Goal: Task Accomplishment & Management: Manage account settings

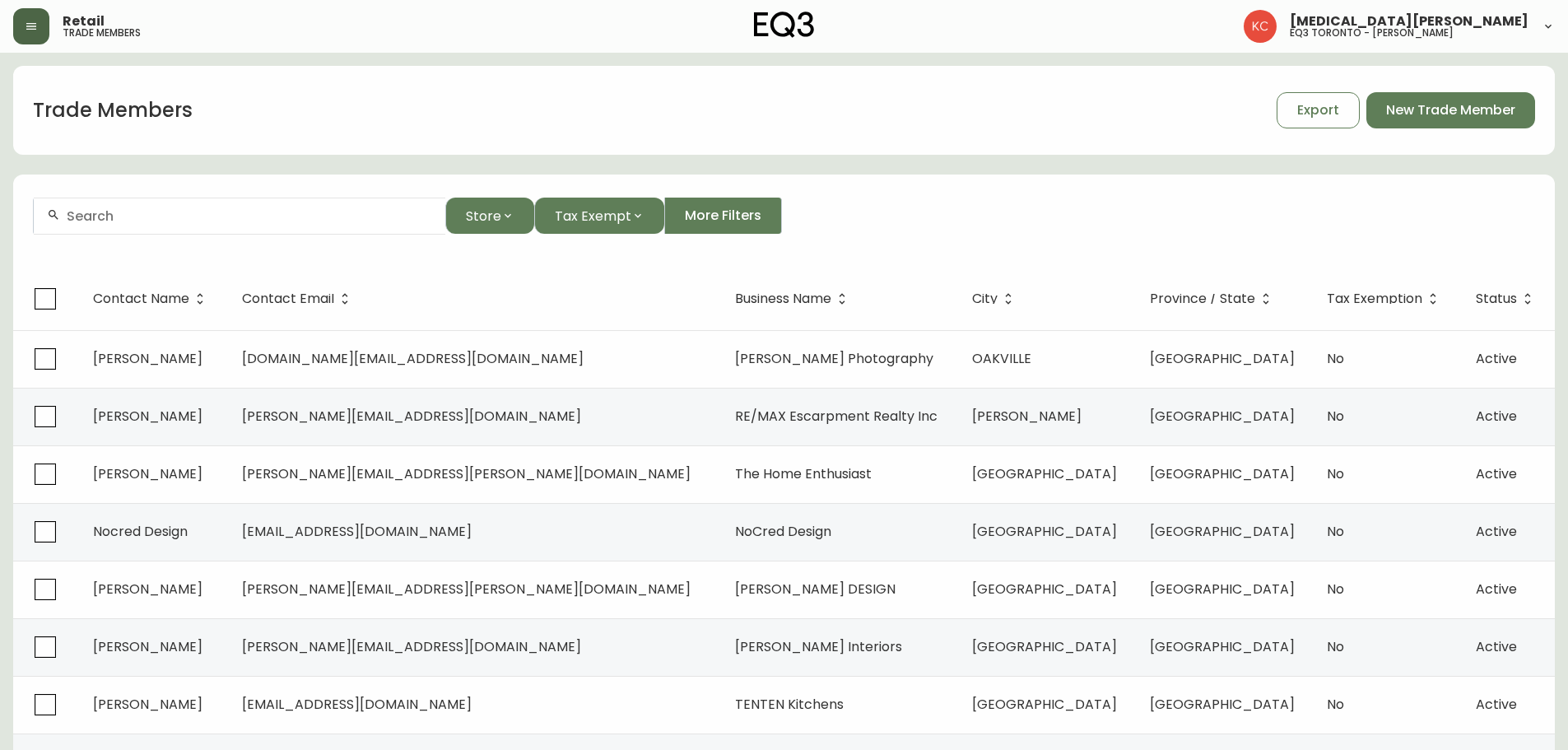
click at [42, 19] on button "button" at bounding box center [31, 26] width 36 height 36
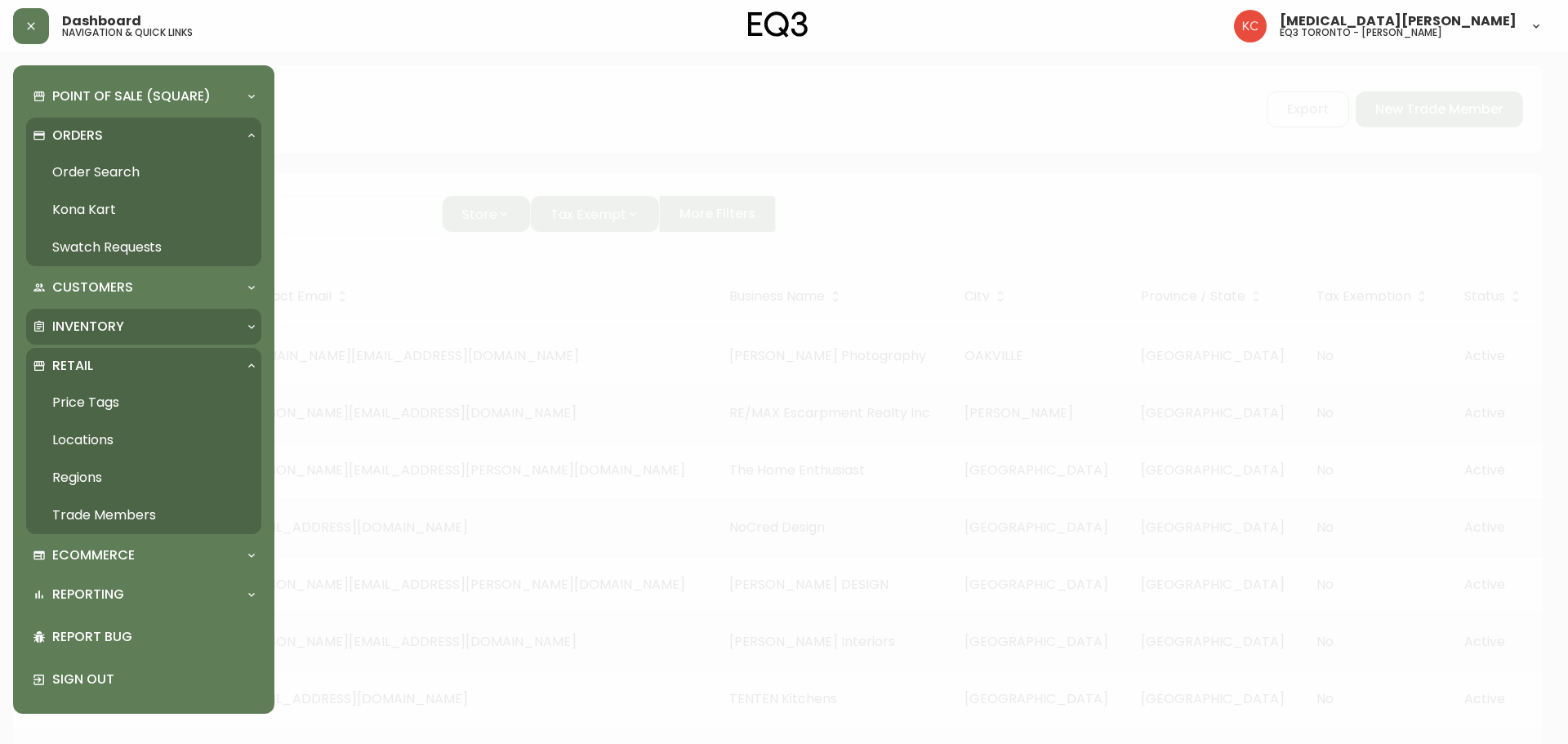
click at [112, 331] on p "Inventory" at bounding box center [88, 327] width 72 height 18
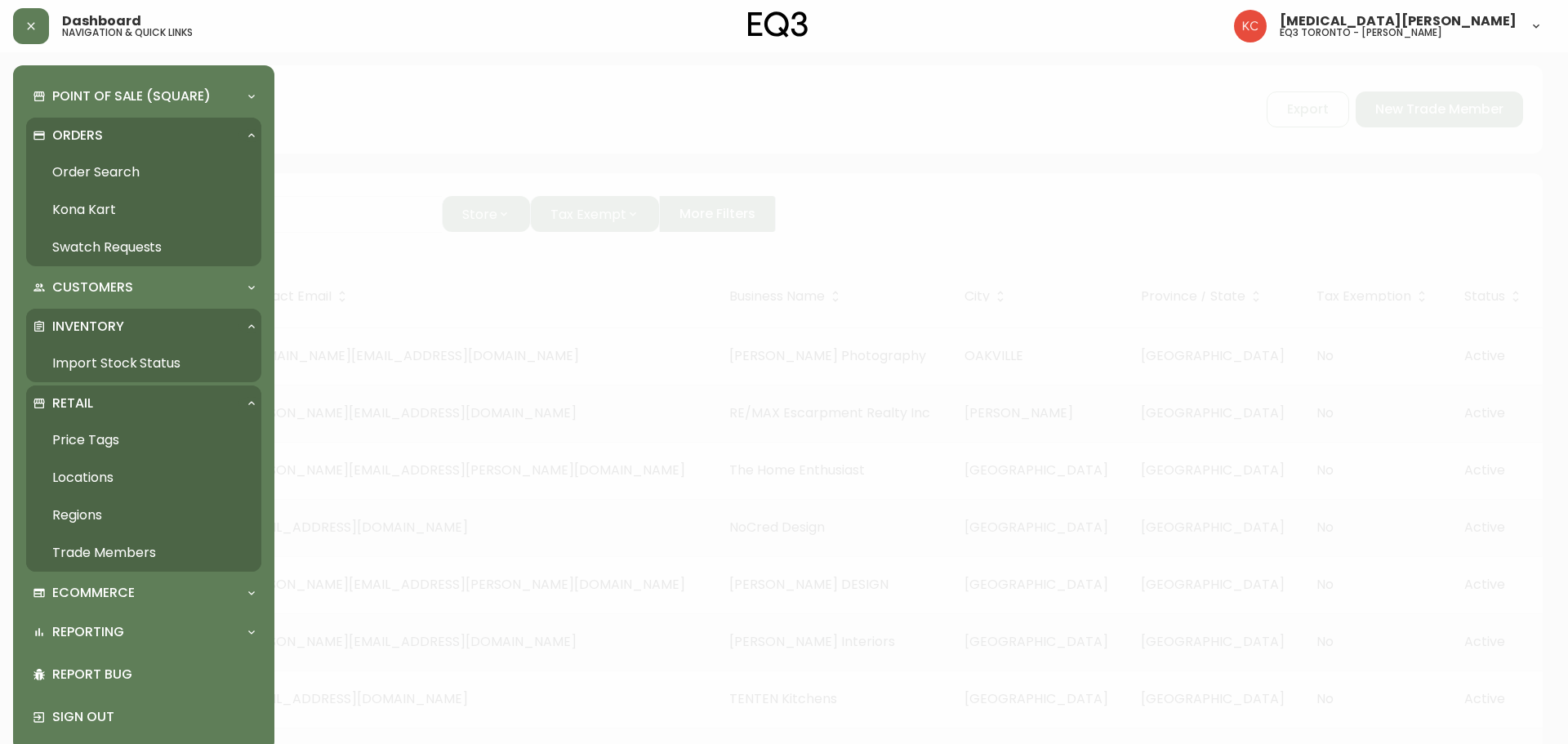
click at [114, 371] on link "Import Stock Status" at bounding box center [144, 363] width 235 height 38
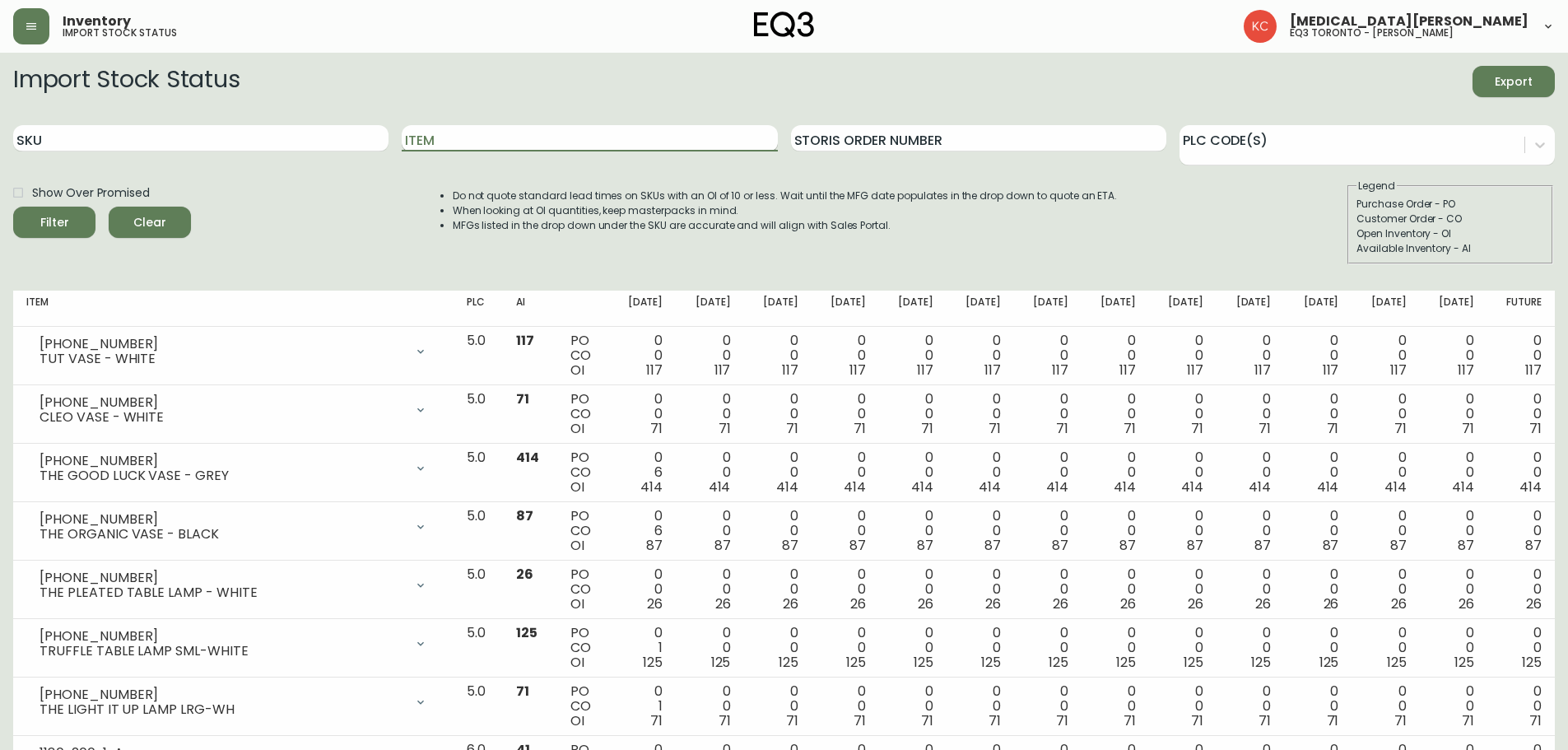
click at [496, 135] on input "Item" at bounding box center [590, 138] width 375 height 27
click at [267, 125] on input "SKU" at bounding box center [201, 138] width 375 height 27
paste input "[PHONE_NUMBER]"
type input "[PHONE_NUMBER]"
click at [13, 206] on button "Filter" at bounding box center [54, 221] width 82 height 31
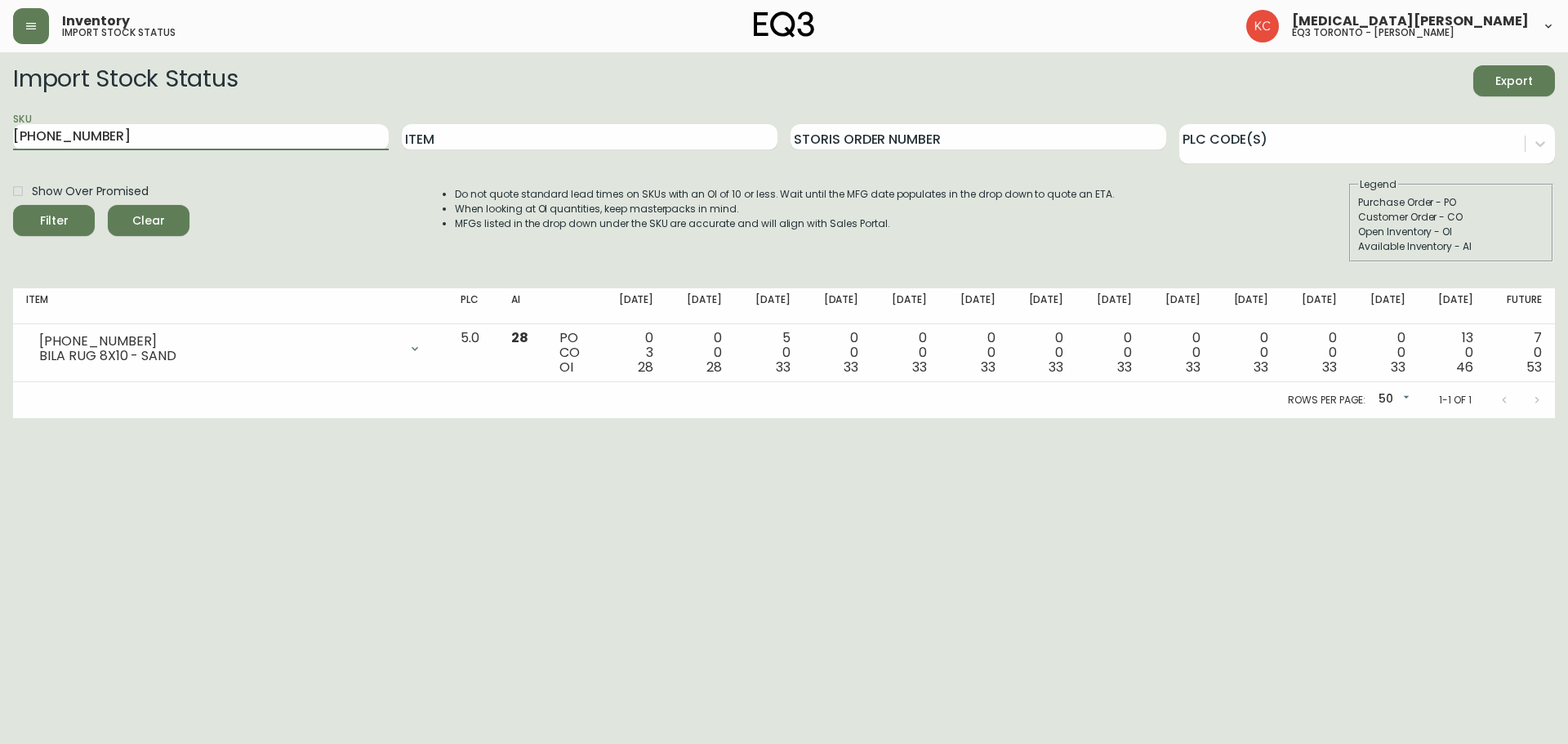
drag, startPoint x: 126, startPoint y: 125, endPoint x: 0, endPoint y: 129, distance: 126.1
click at [0, 129] on main "Import Stock Status Export SKU [PHONE_NUMBER] Item Storis Order Number PLC Code…" at bounding box center [784, 235] width 1568 height 365
click at [48, 24] on button "button" at bounding box center [31, 25] width 36 height 36
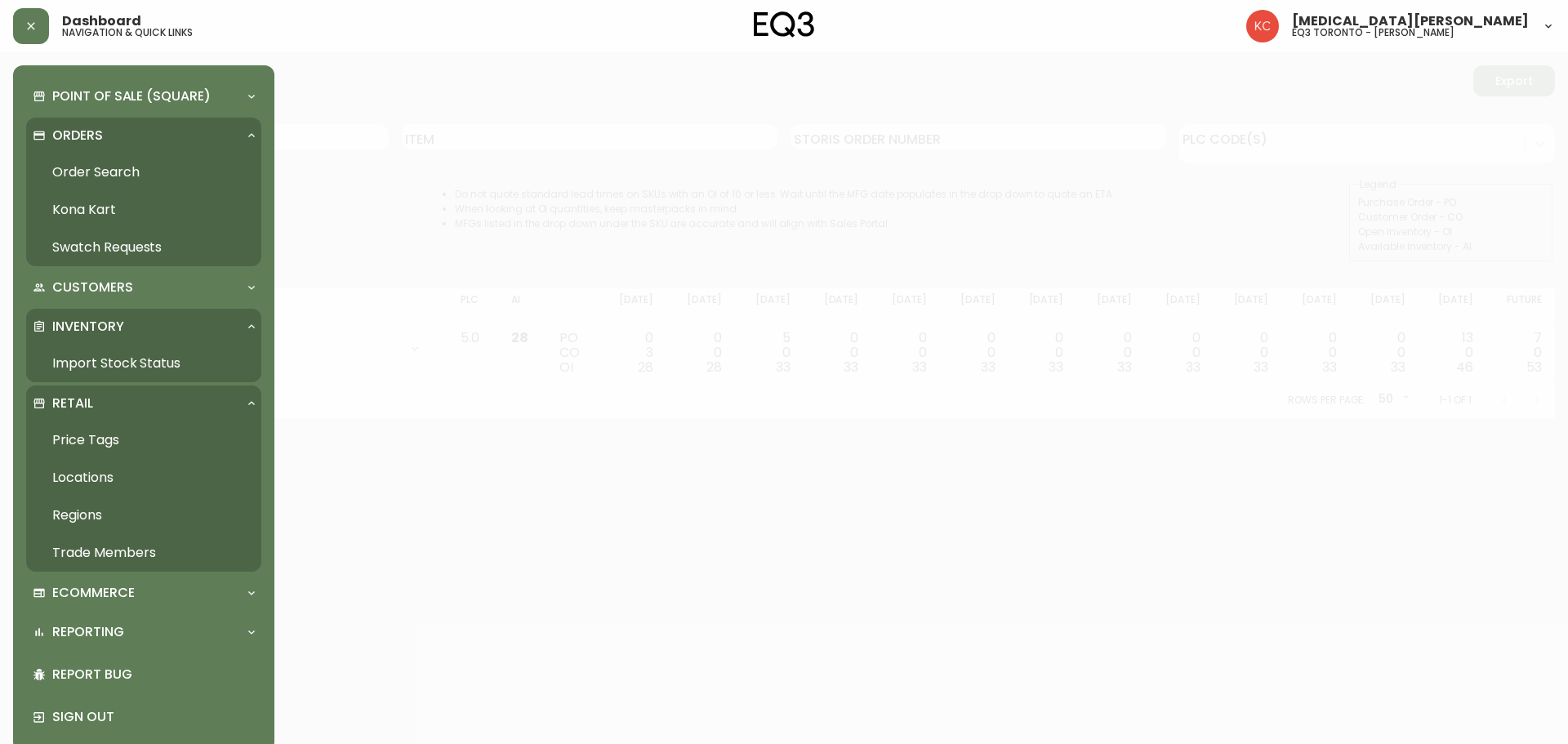
click at [99, 560] on link "Trade Members" at bounding box center [144, 553] width 235 height 38
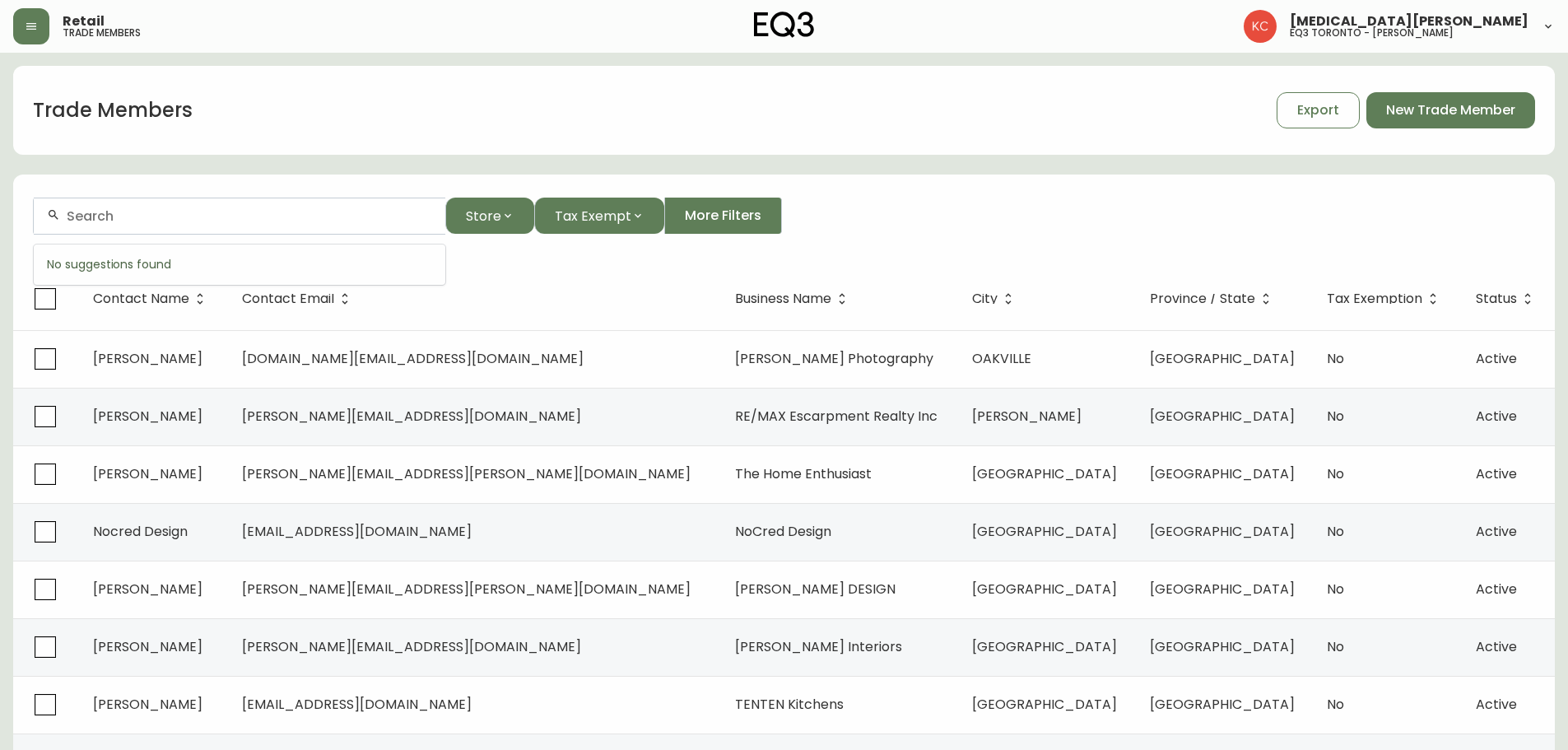
click at [139, 216] on input "text" at bounding box center [249, 216] width 366 height 16
click at [349, 222] on input "text" at bounding box center [249, 216] width 366 height 16
type input "A"
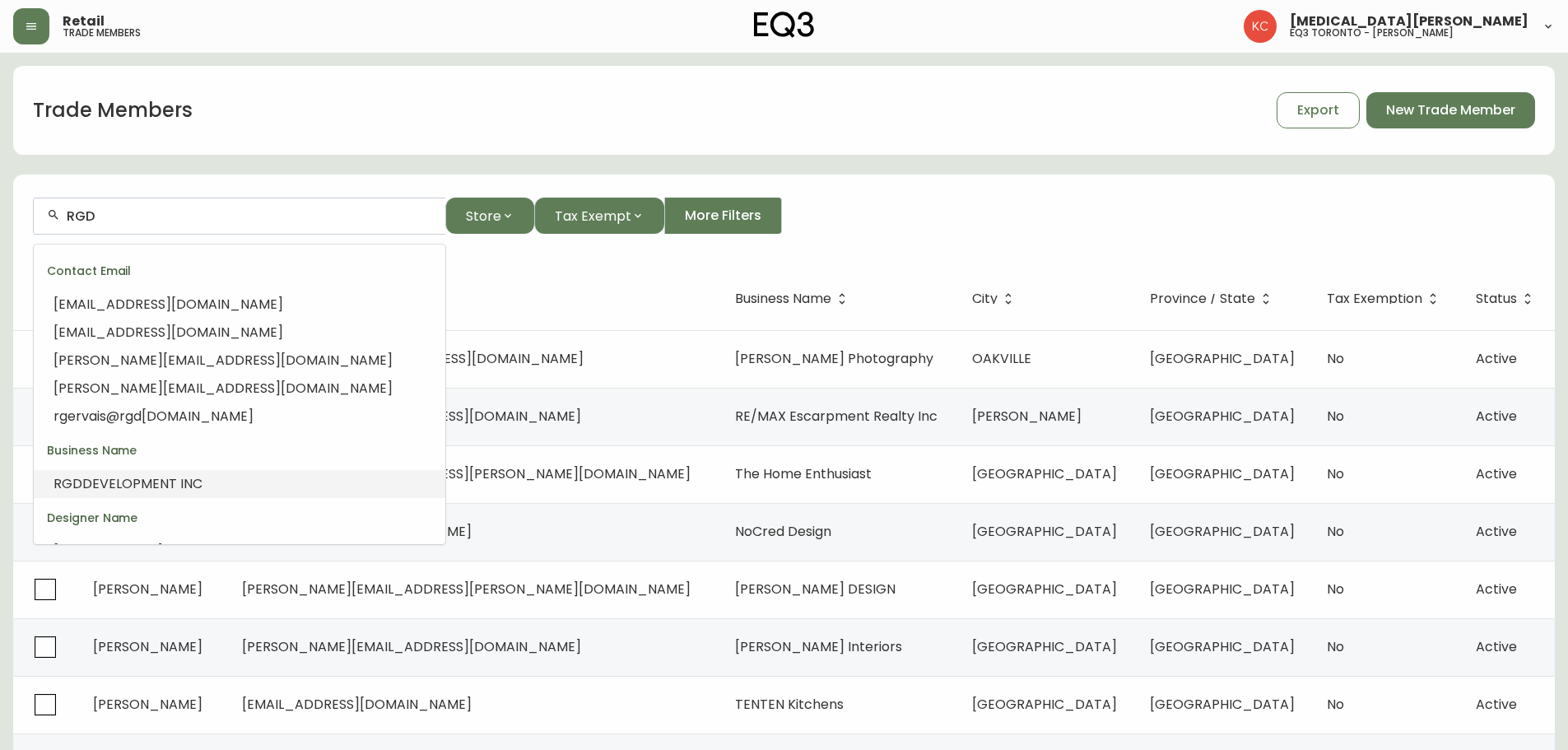
click at [135, 490] on span "DEVELOPMENT INC" at bounding box center [143, 483] width 120 height 19
type input "RGD DEVELOPMENT INC"
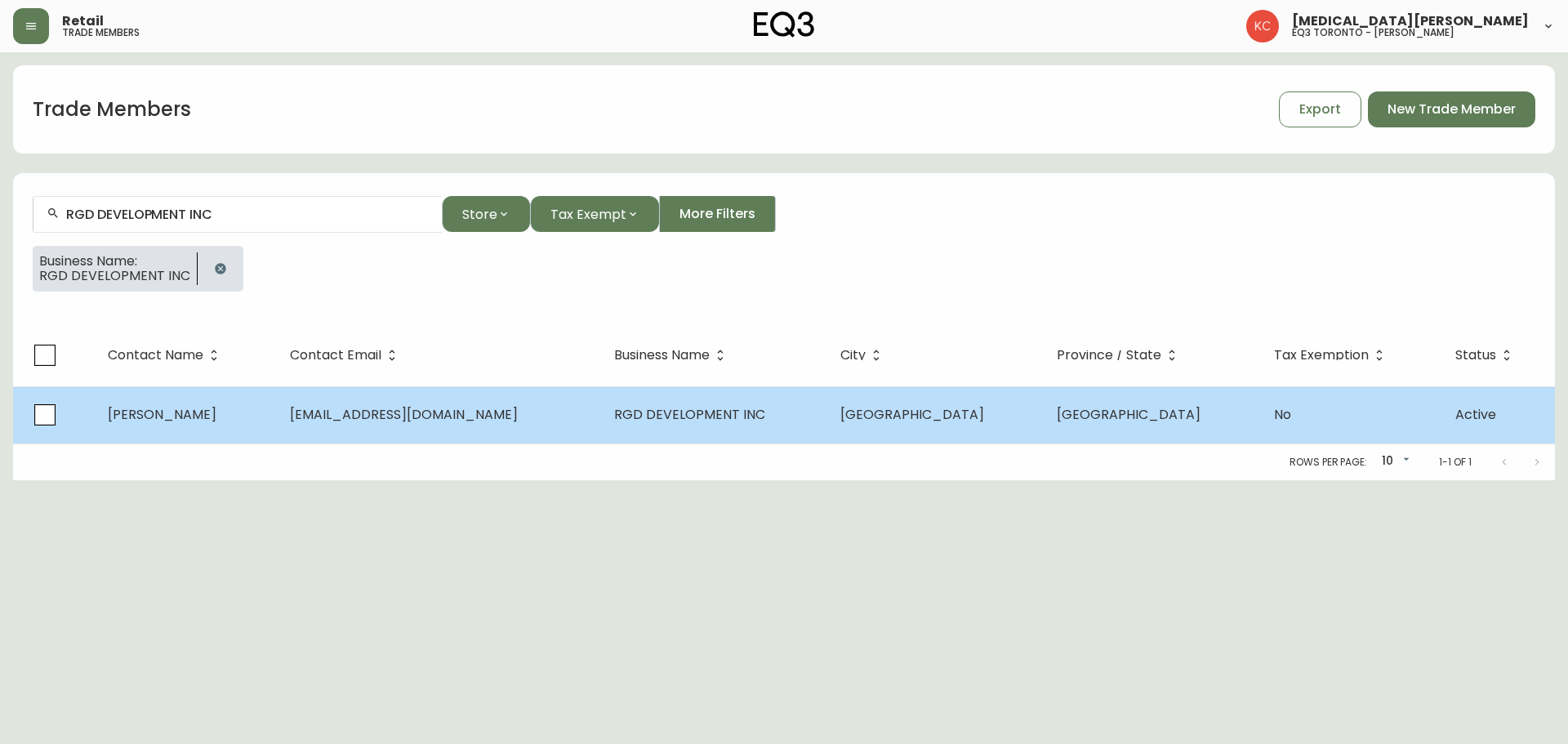
click at [452, 412] on span "[EMAIL_ADDRESS][DOMAIN_NAME]" at bounding box center [403, 414] width 228 height 18
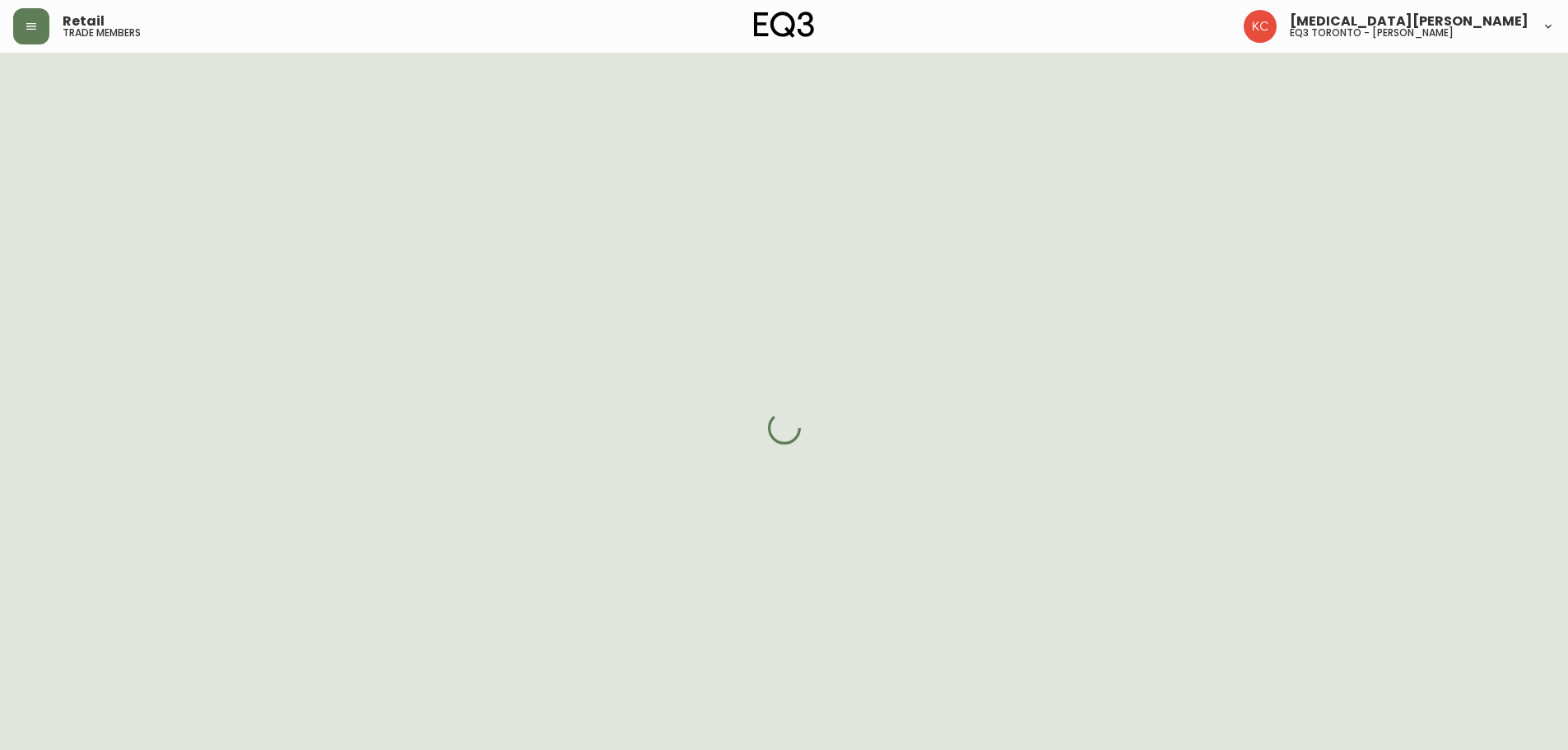
select select "ON"
select select "CA"
select select "CA_EN"
select select "Other"
select select "Contractor"
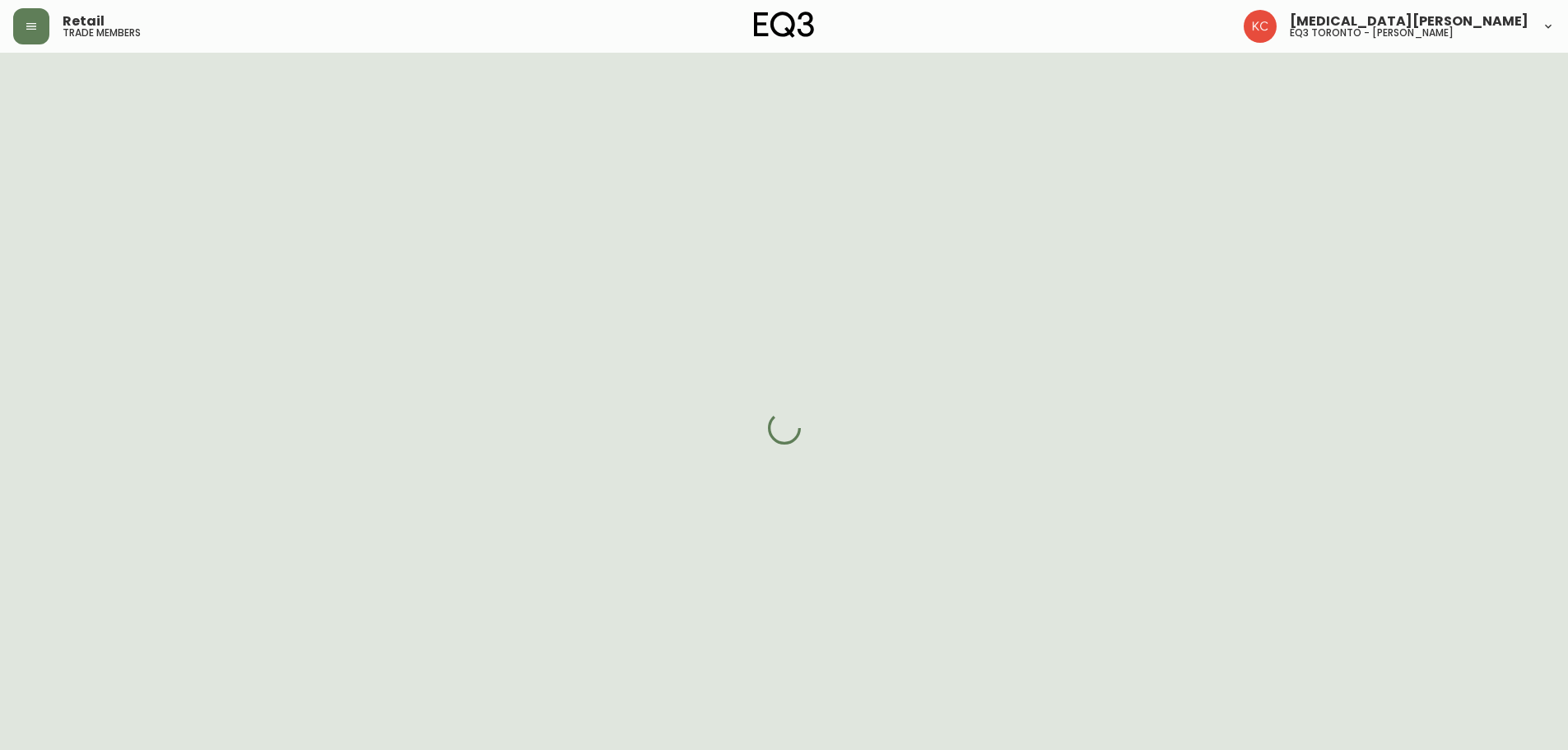
select select "cjw10z96s008u6gs0ccm7hd19"
select select "false"
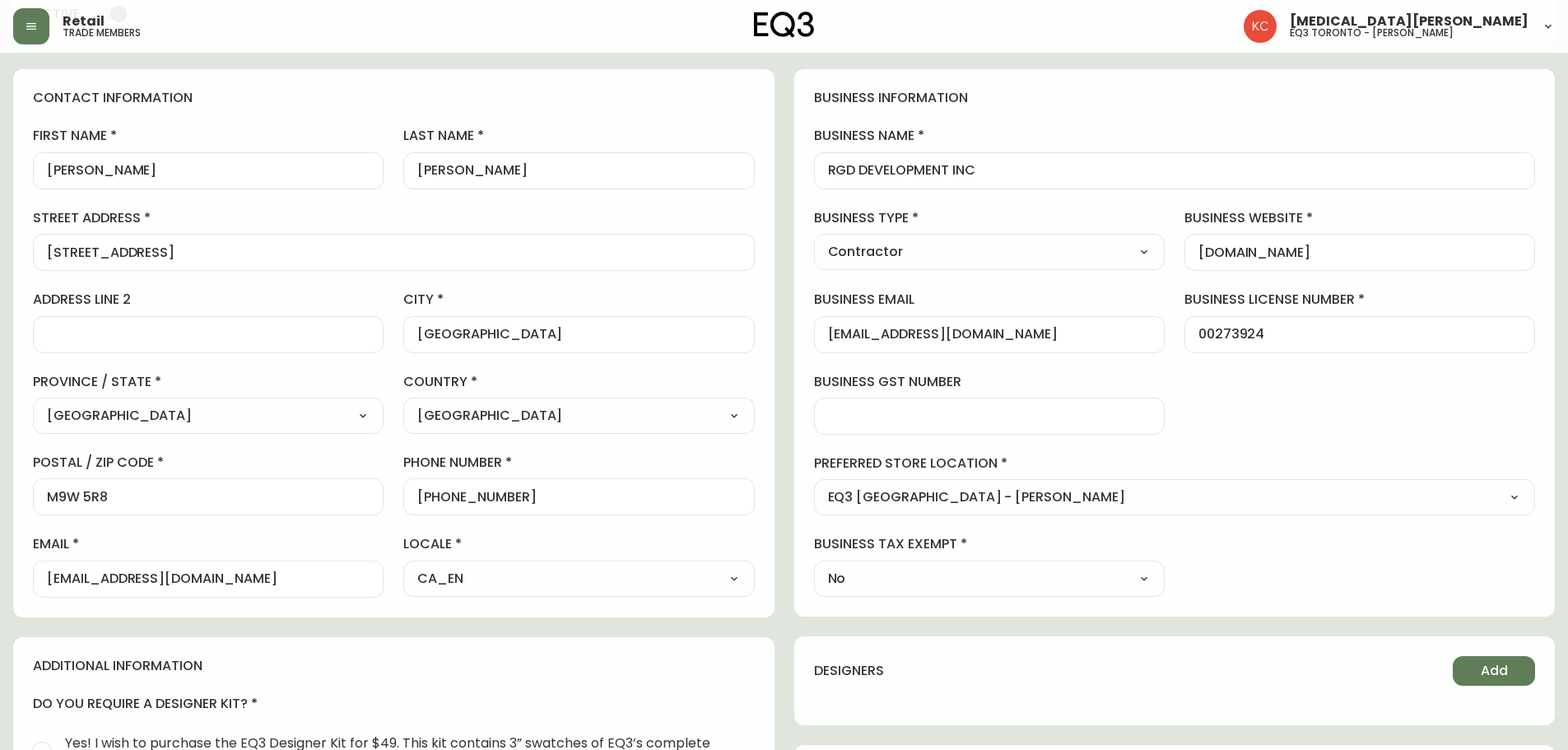
scroll to position [165, 0]
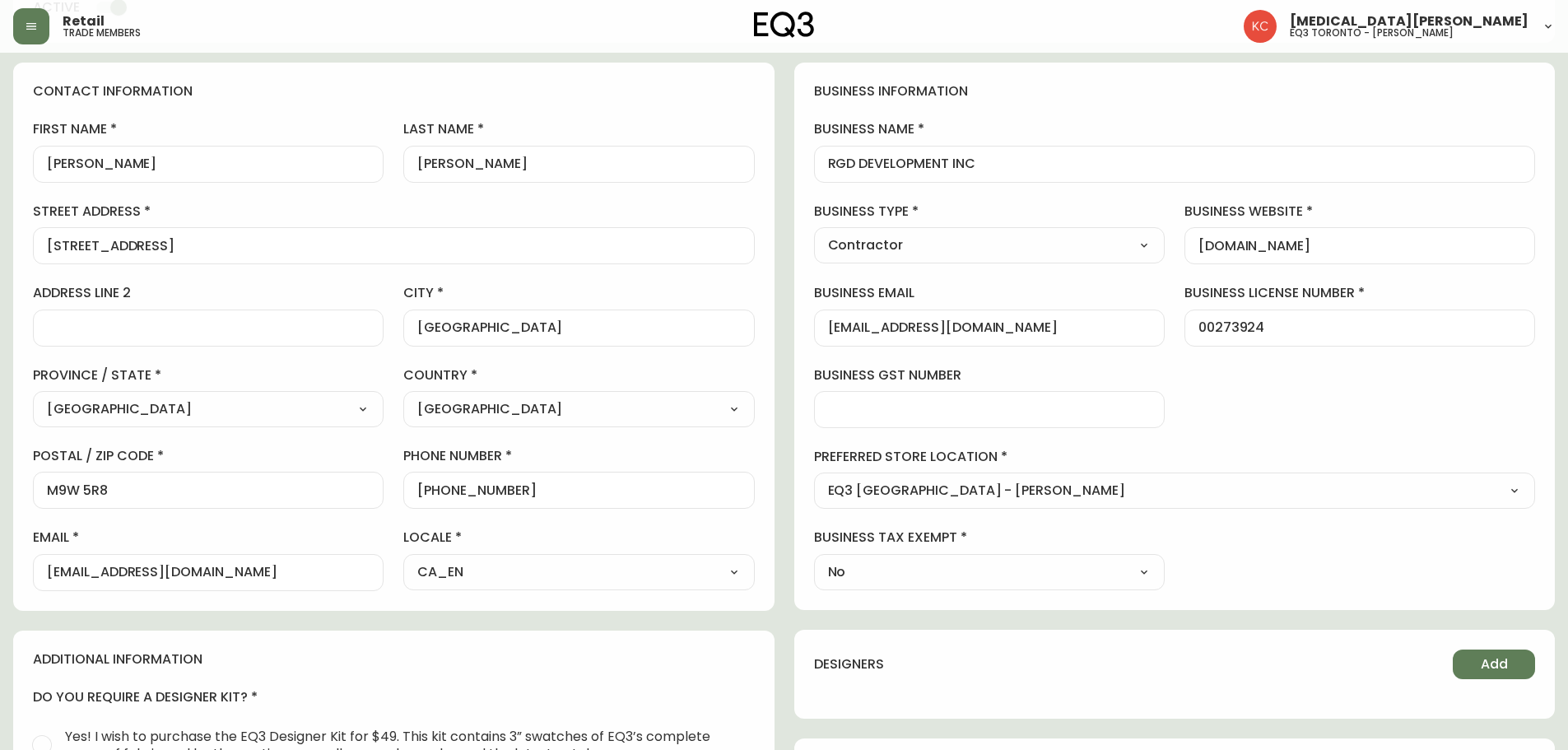
click at [206, 205] on label "street address" at bounding box center [393, 212] width 722 height 18
click at [206, 238] on input "[STREET_ADDRESS]" at bounding box center [394, 246] width 694 height 16
drag, startPoint x: 512, startPoint y: 492, endPoint x: 435, endPoint y: 508, distance: 78.6
click at [435, 508] on div "[PHONE_NUMBER]" at bounding box center [578, 491] width 351 height 37
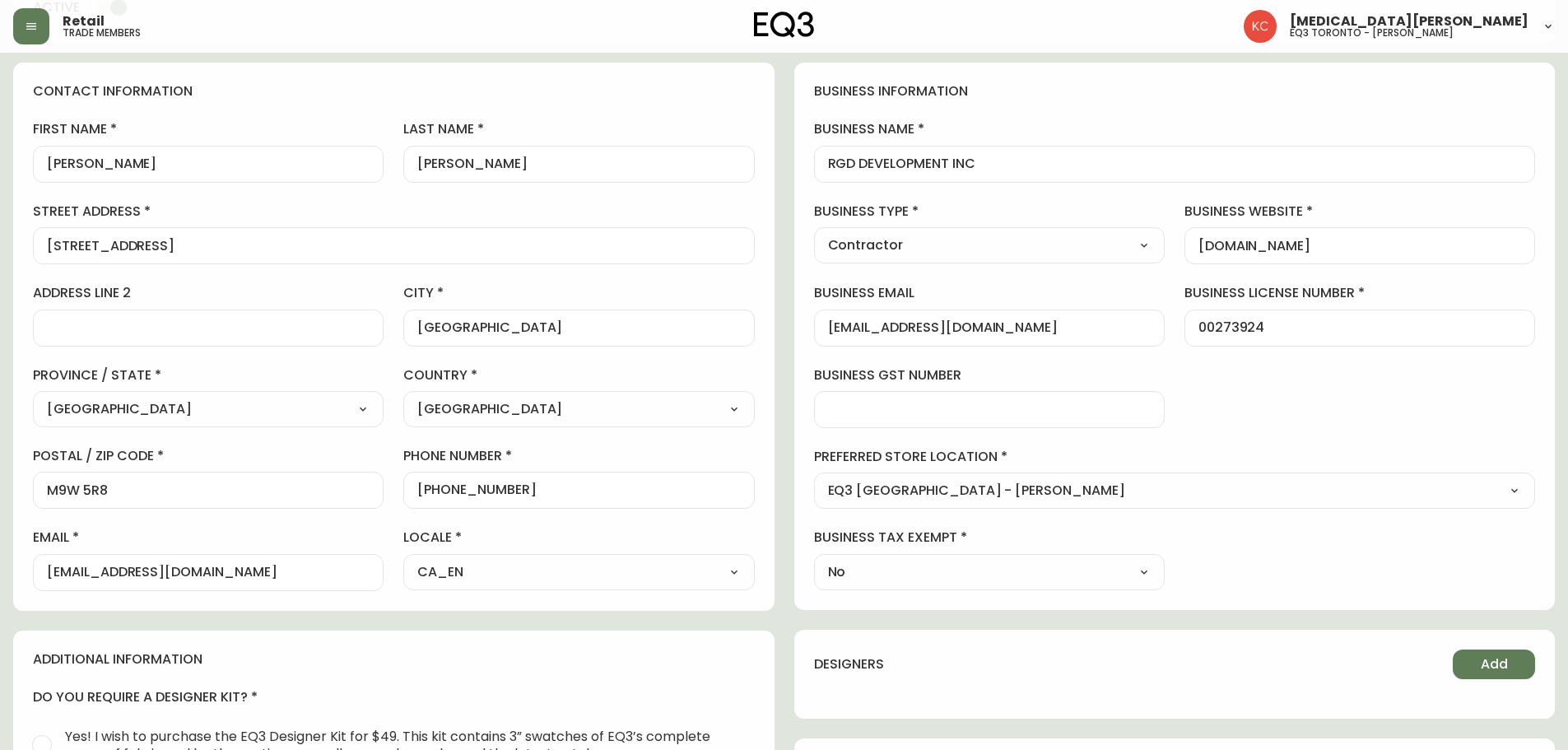
scroll to position [0, 0]
click at [268, 135] on label "first name" at bounding box center [208, 129] width 351 height 18
click at [268, 157] on input "[PERSON_NAME]" at bounding box center [208, 165] width 322 height 16
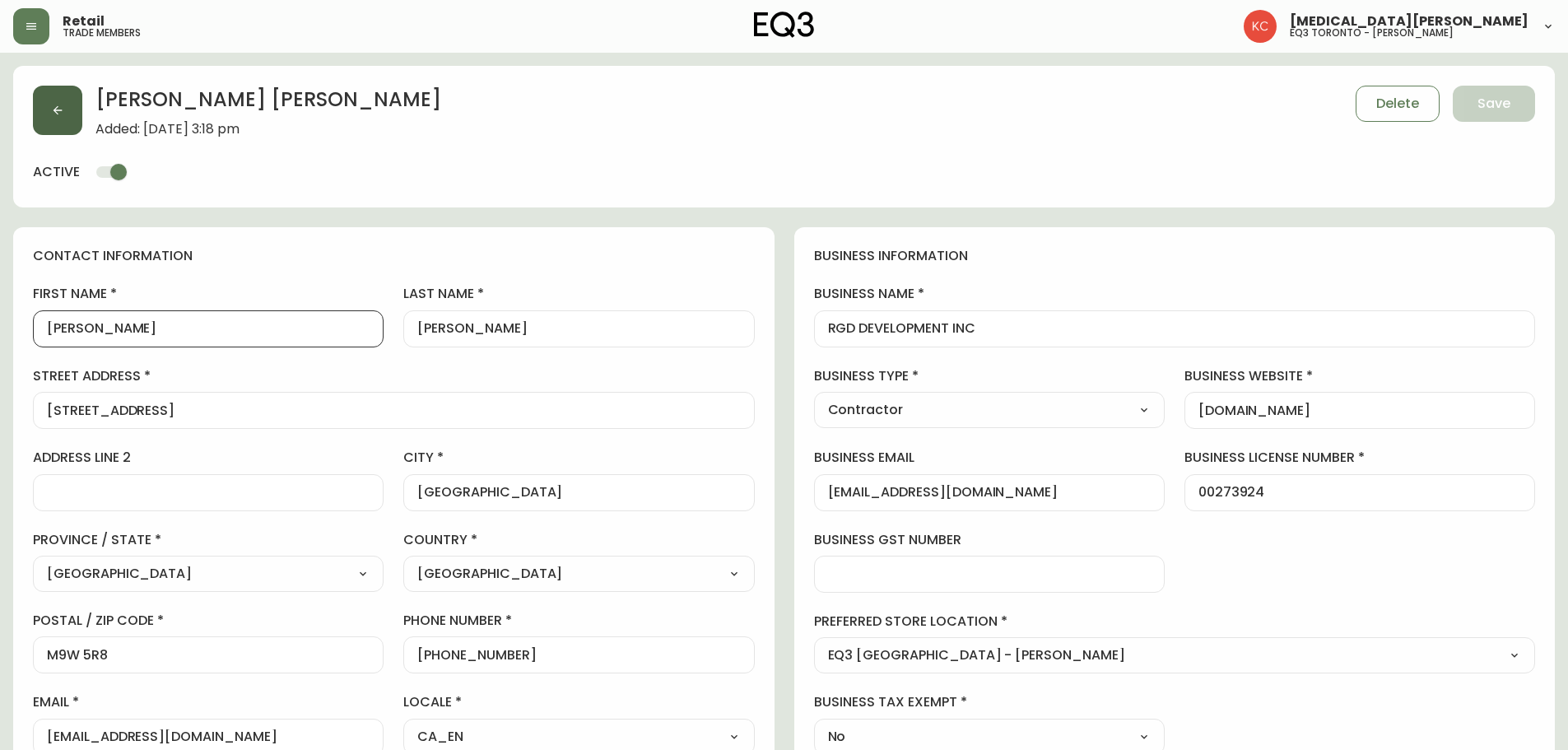
click at [57, 105] on icon "button" at bounding box center [58, 110] width 13 height 13
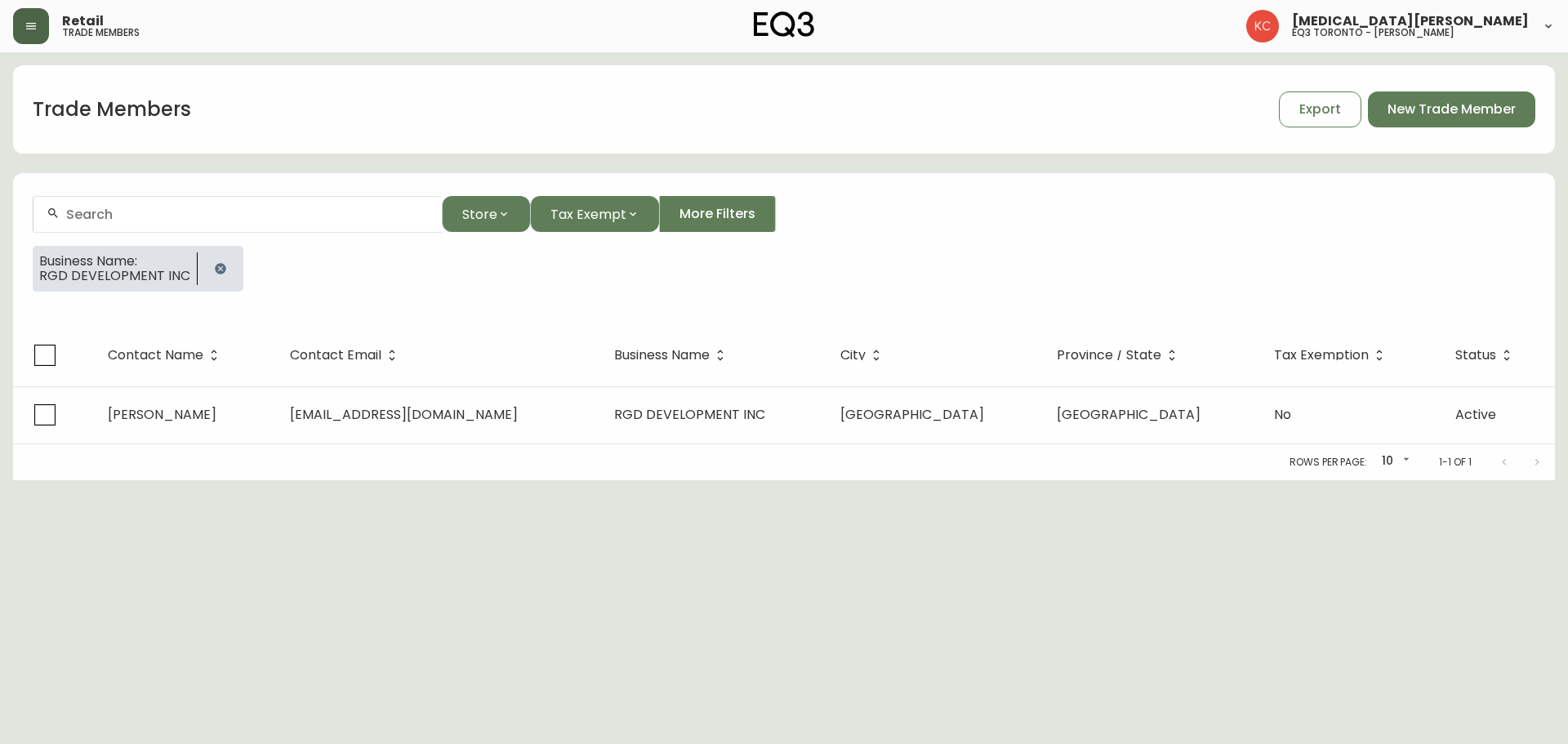
click at [9, 25] on header "Retail trade members [MEDICAL_DATA][PERSON_NAME] eq3 toronto - [PERSON_NAME]" at bounding box center [784, 25] width 1568 height 52
click at [18, 25] on button "button" at bounding box center [31, 25] width 36 height 36
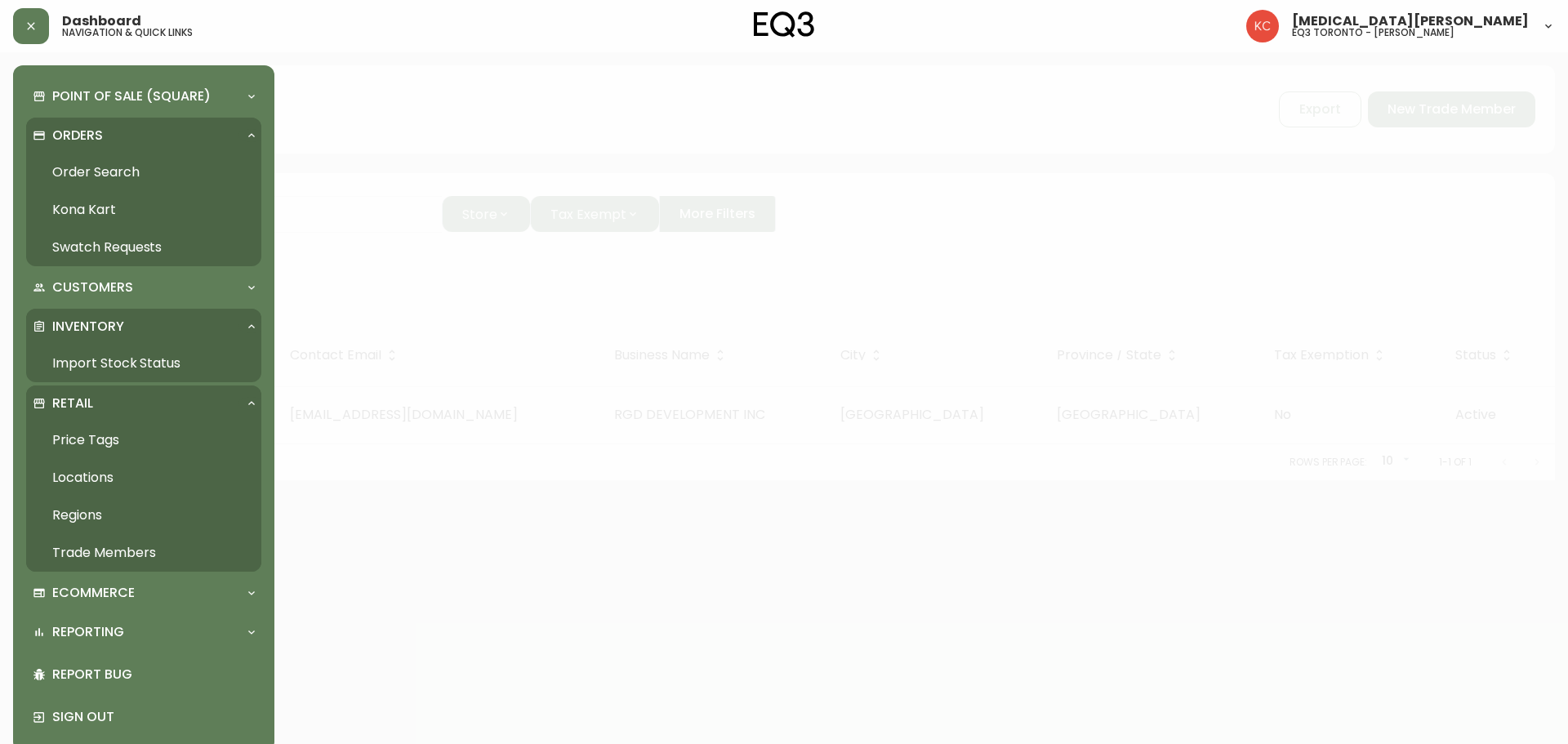
click at [105, 548] on link "Trade Members" at bounding box center [144, 553] width 235 height 38
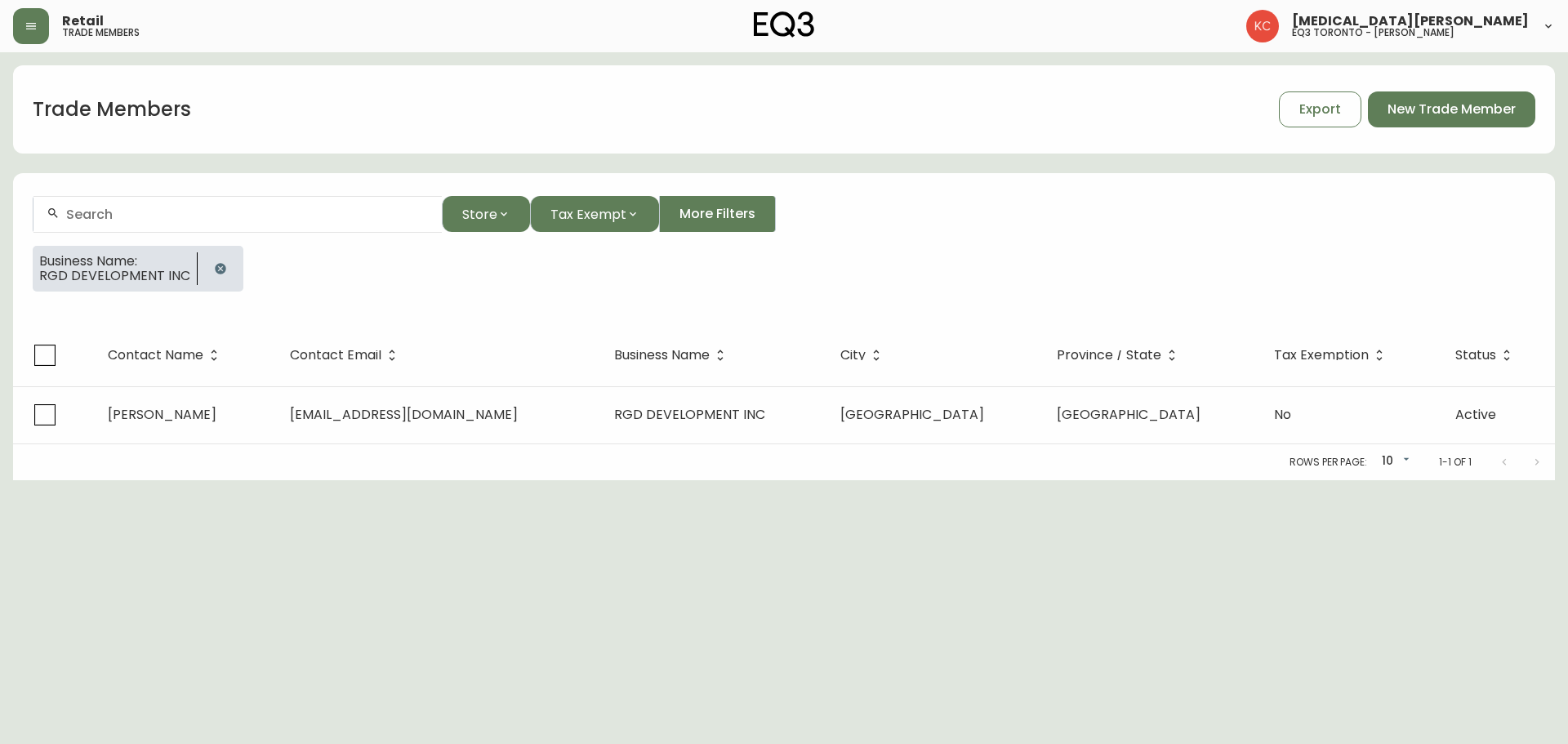
click at [136, 220] on input "text" at bounding box center [247, 214] width 363 height 16
click at [699, 480] on html "Retail trade members [MEDICAL_DATA][PERSON_NAME] eq3 toronto - [PERSON_NAME] Tr…" at bounding box center [784, 240] width 1568 height 480
click at [35, 8] on button "button" at bounding box center [31, 25] width 36 height 36
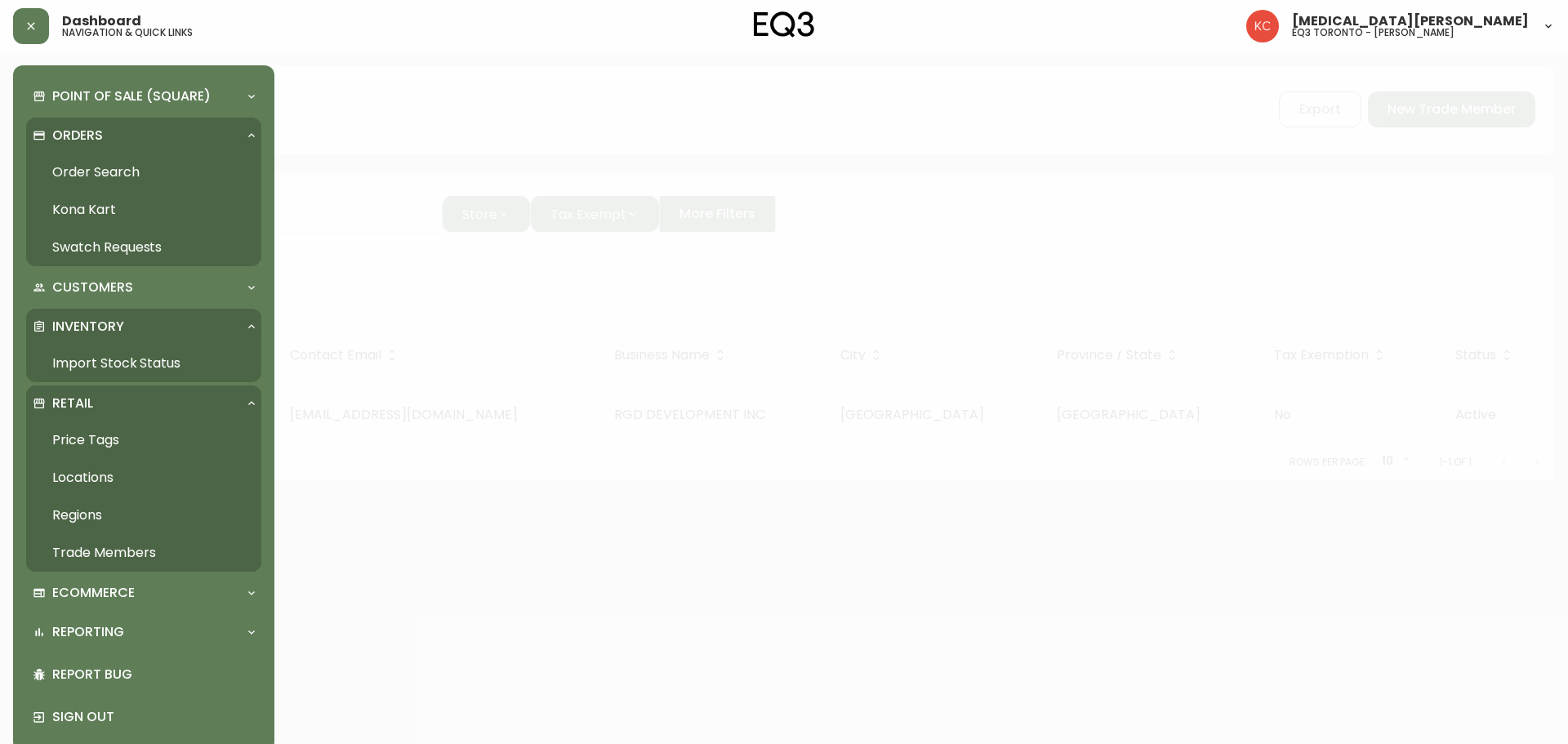
click at [101, 359] on link "Import Stock Status" at bounding box center [144, 363] width 235 height 38
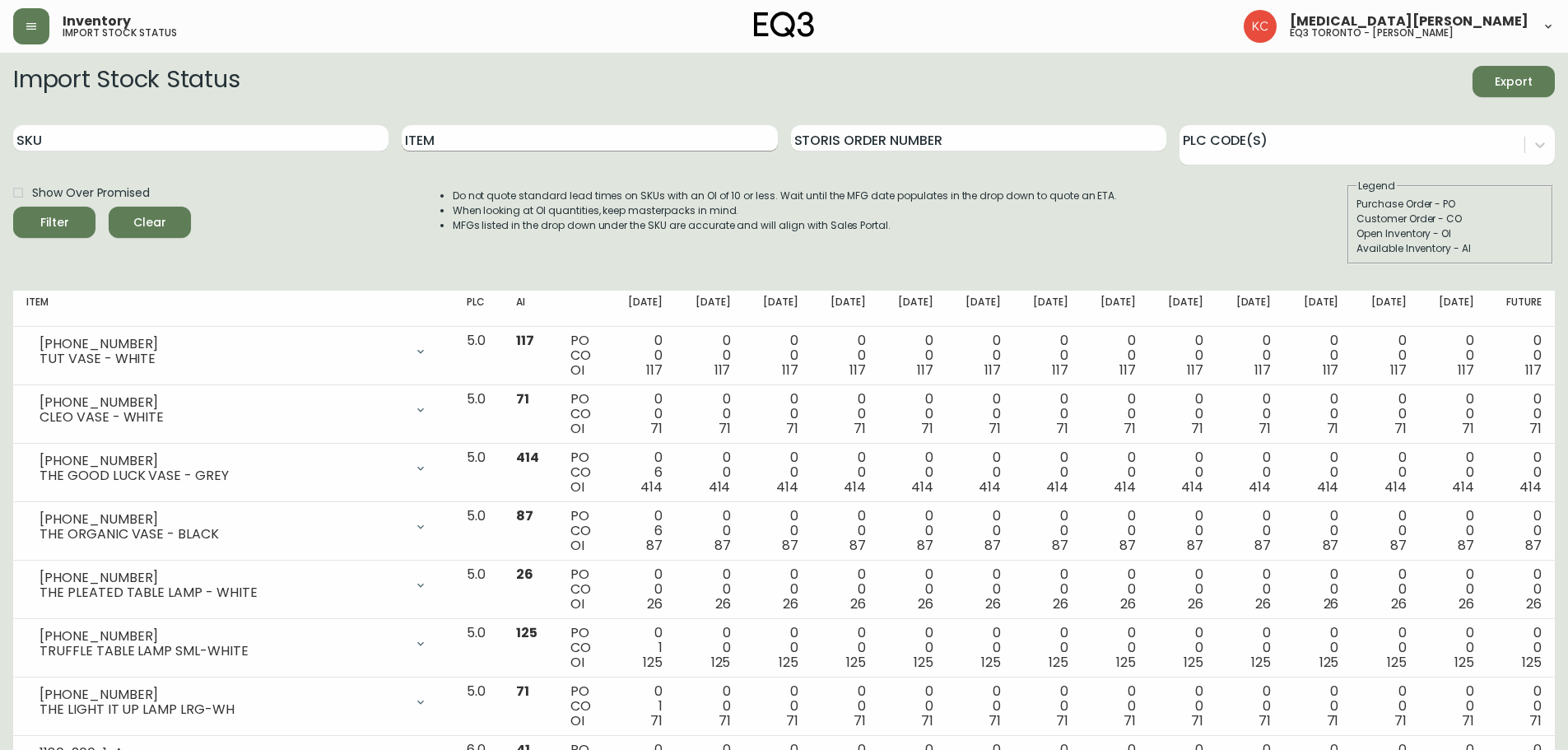
click at [508, 139] on input "Item" at bounding box center [590, 138] width 375 height 27
type input "[PERSON_NAME]"
click at [13, 206] on button "Filter" at bounding box center [54, 221] width 82 height 31
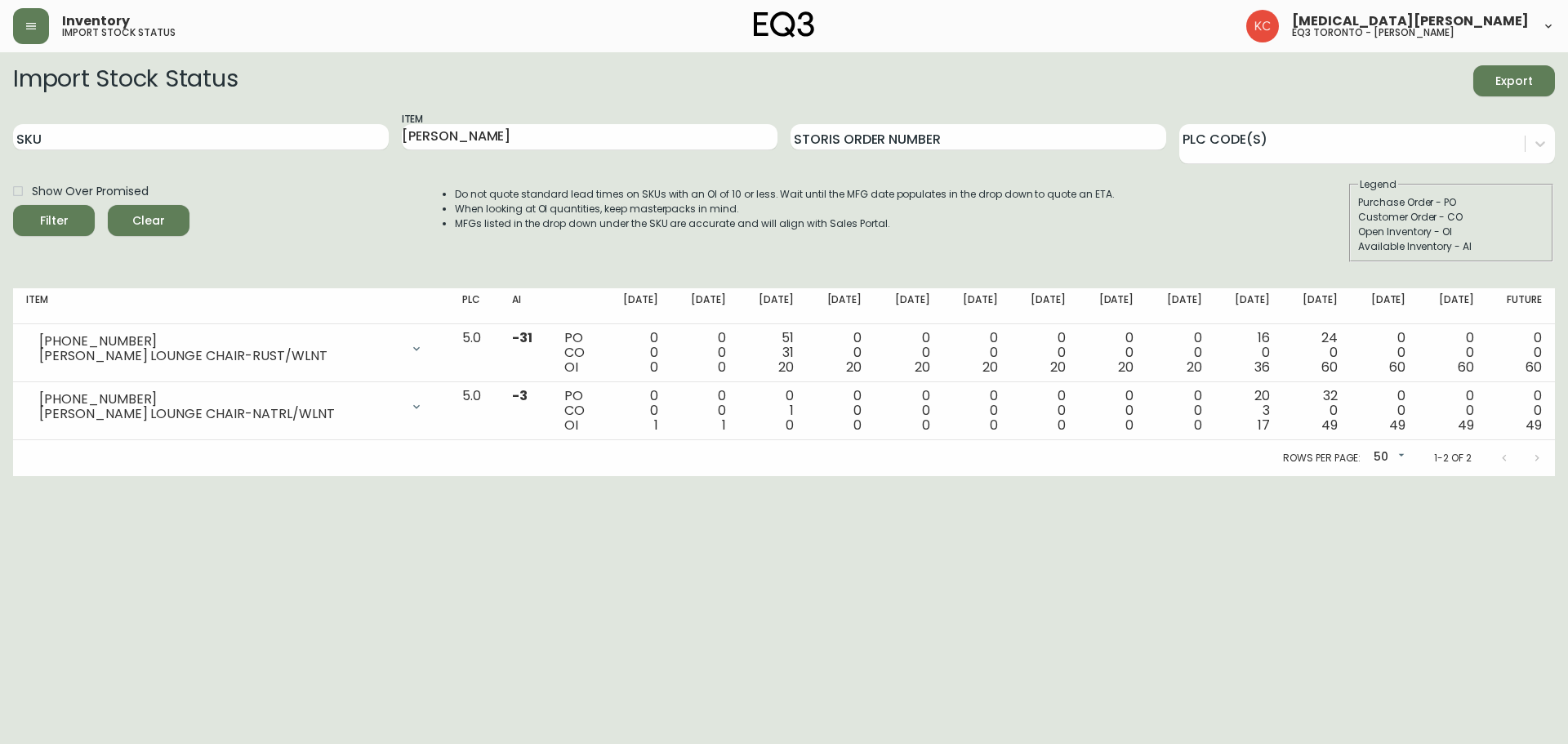
drag, startPoint x: 1442, startPoint y: 545, endPoint x: 1412, endPoint y: 534, distance: 32.0
click at [1442, 476] on html "Inventory import stock status [MEDICAL_DATA][PERSON_NAME] eq3 toronto - [PERSON…" at bounding box center [784, 238] width 1568 height 476
